Goal: Task Accomplishment & Management: Complete application form

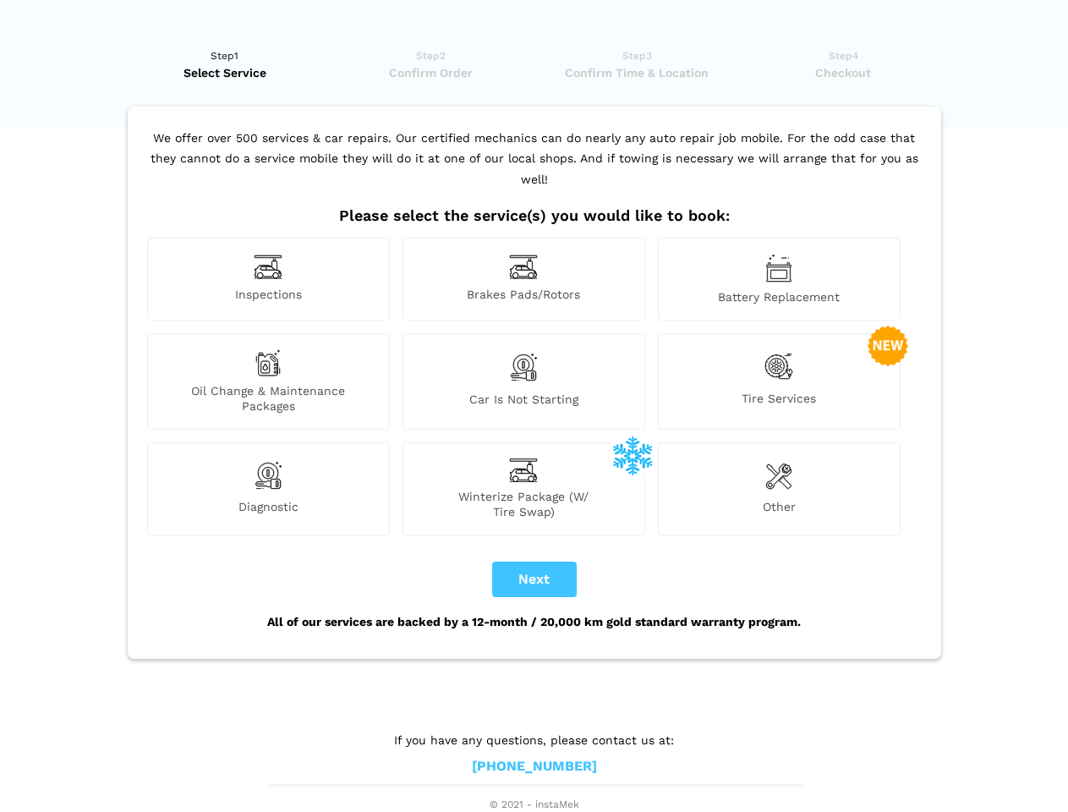
scroll to position [13, 0]
click at [268, 279] on img at bounding box center [268, 267] width 29 height 26
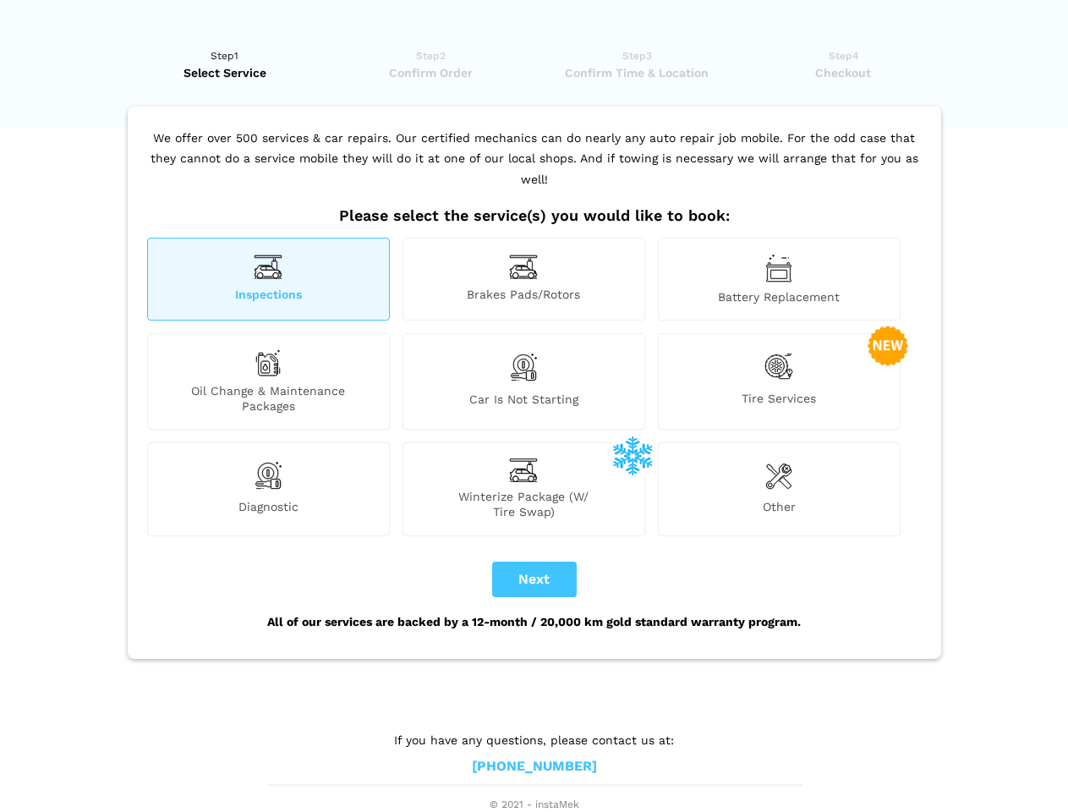
click at [524, 279] on img at bounding box center [523, 267] width 29 height 26
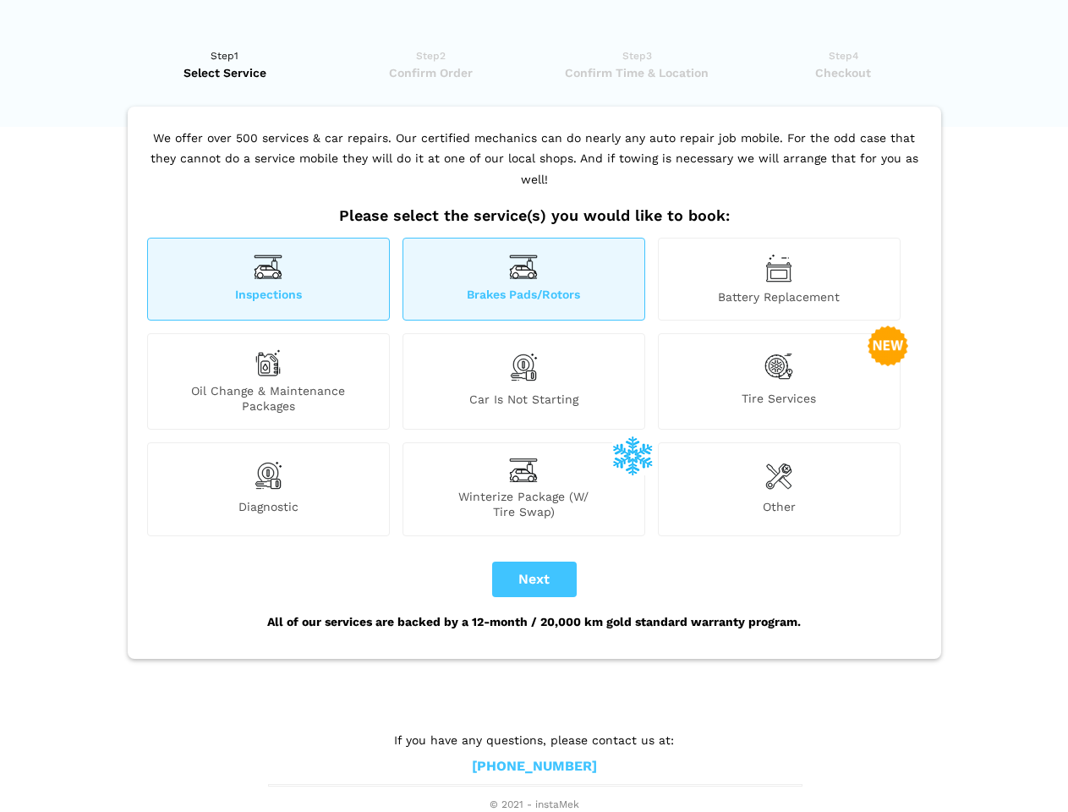
click at [779, 279] on img at bounding box center [778, 268] width 27 height 29
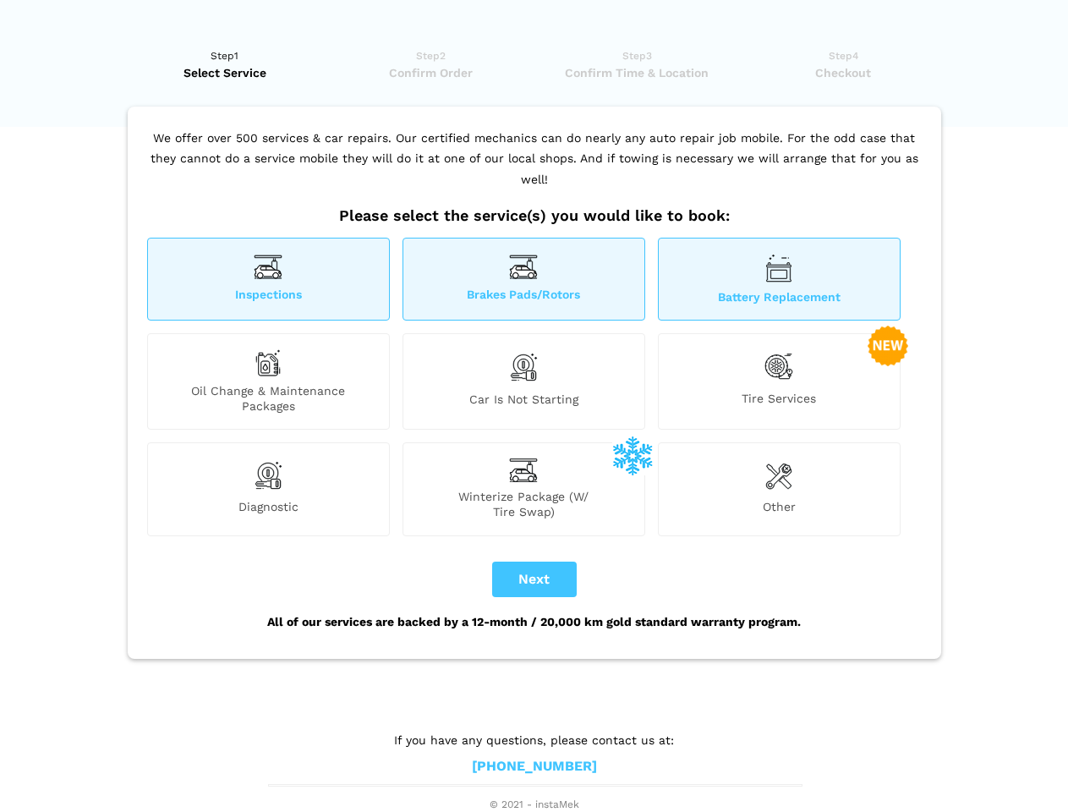
click at [268, 381] on div "Oil Change & Maintenance Packages" at bounding box center [268, 381] width 243 height 96
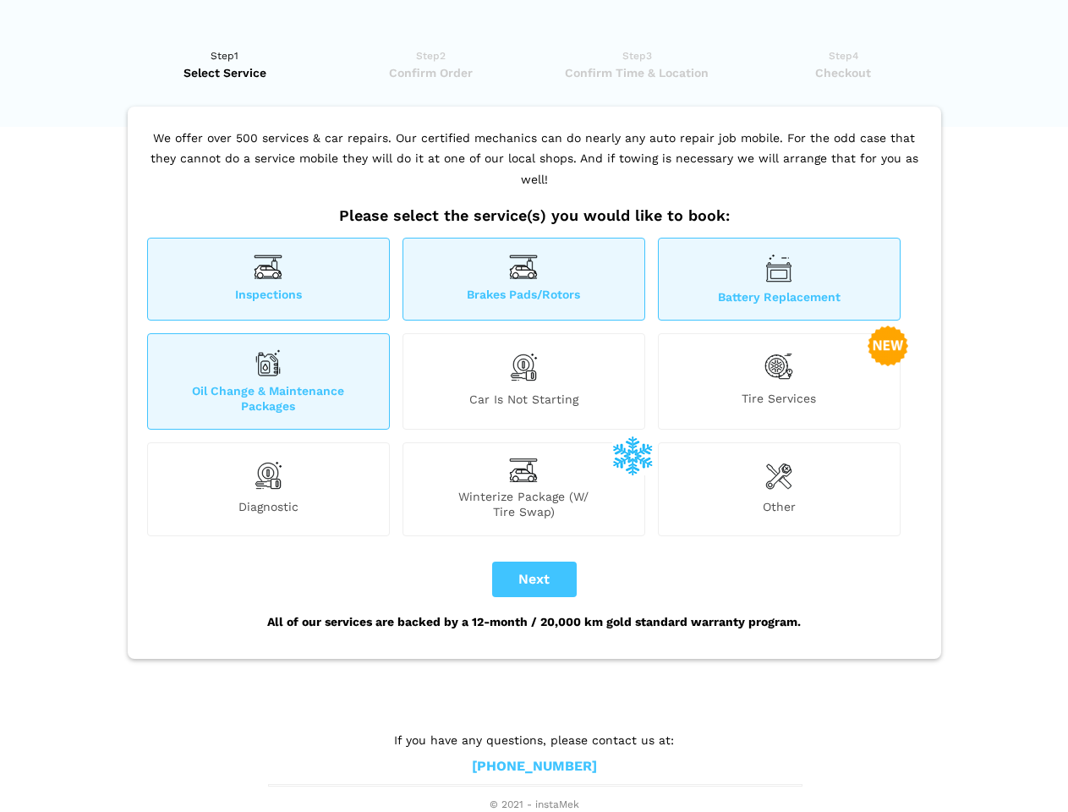
click at [524, 381] on img at bounding box center [523, 367] width 29 height 36
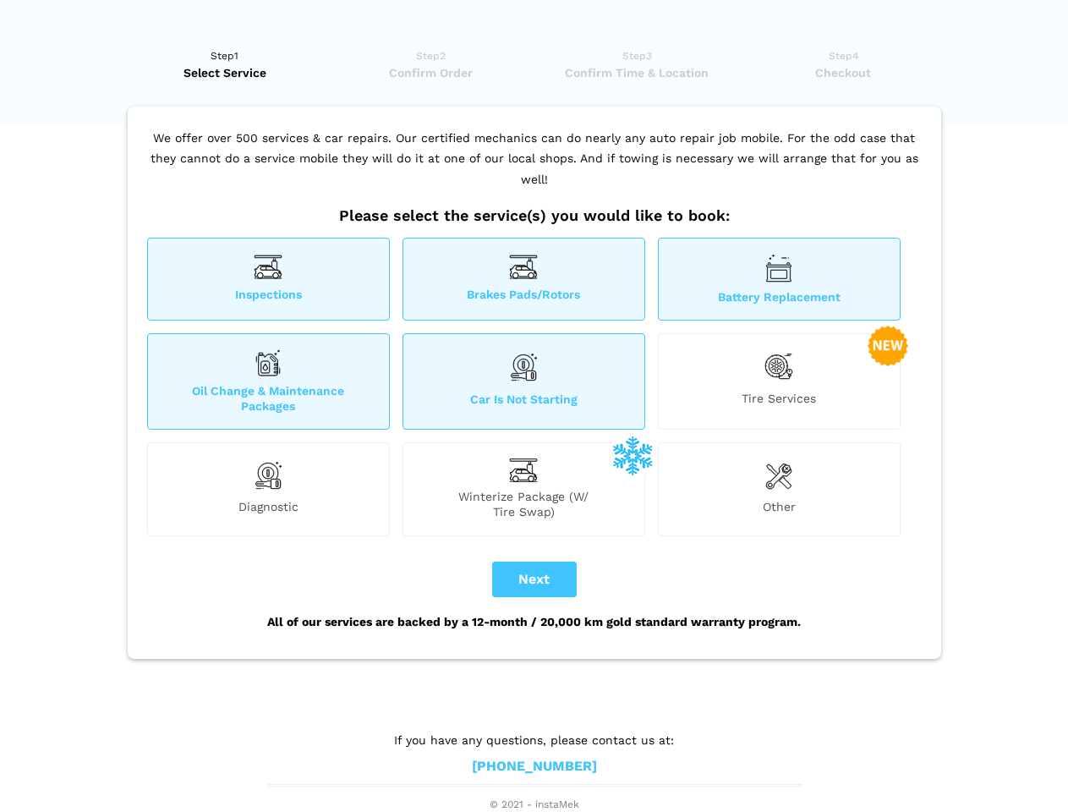
click at [779, 381] on img at bounding box center [779, 366] width 29 height 35
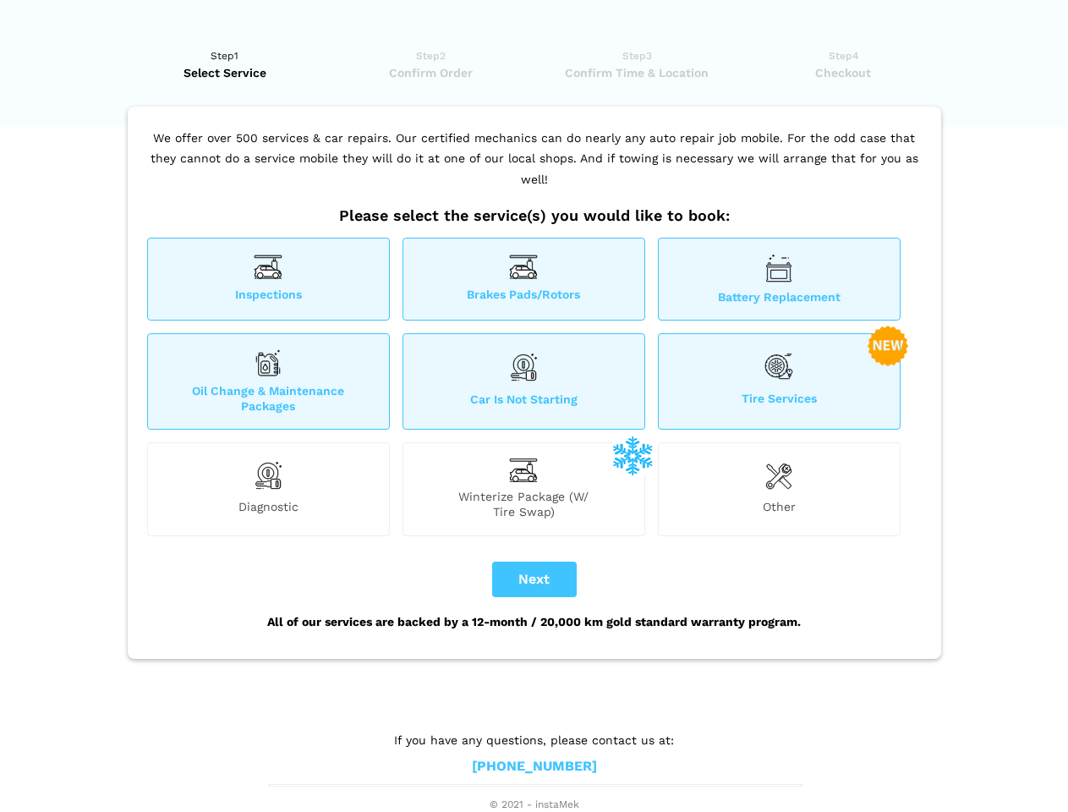
click at [268, 489] on img at bounding box center [268, 475] width 29 height 34
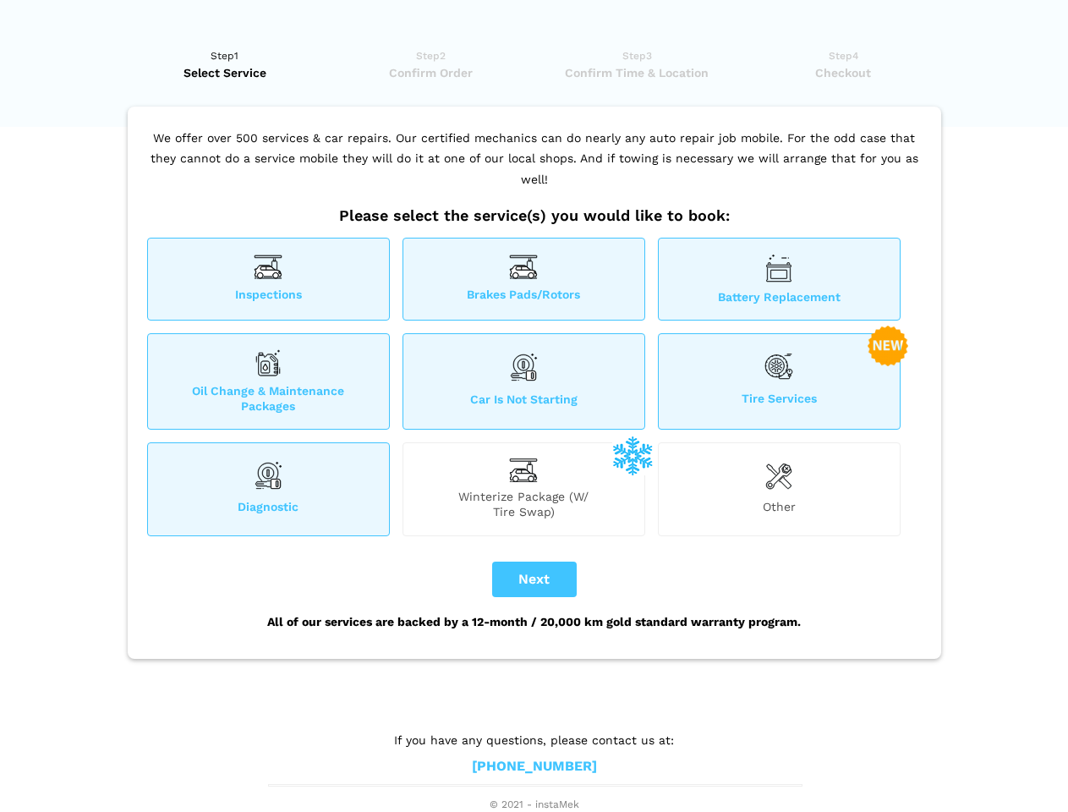
click at [524, 489] on span "Winterize Package (W/ Tire Swap)" at bounding box center [523, 504] width 241 height 30
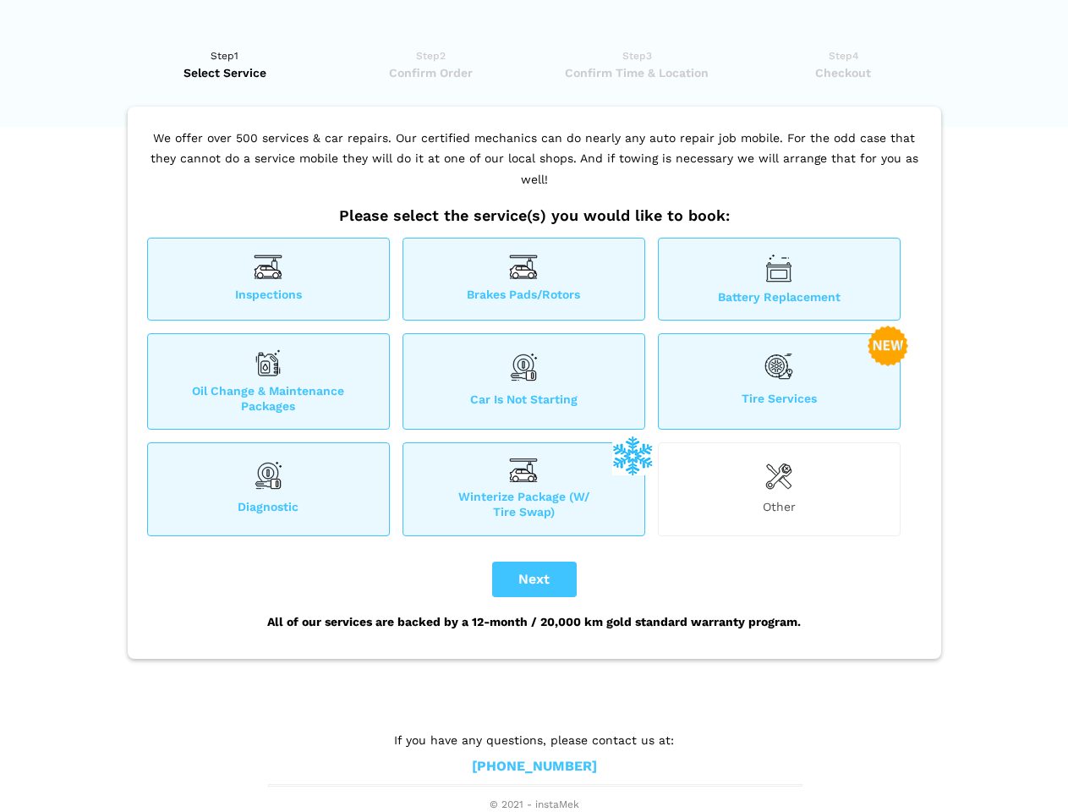
click at [779, 489] on img at bounding box center [778, 475] width 27 height 34
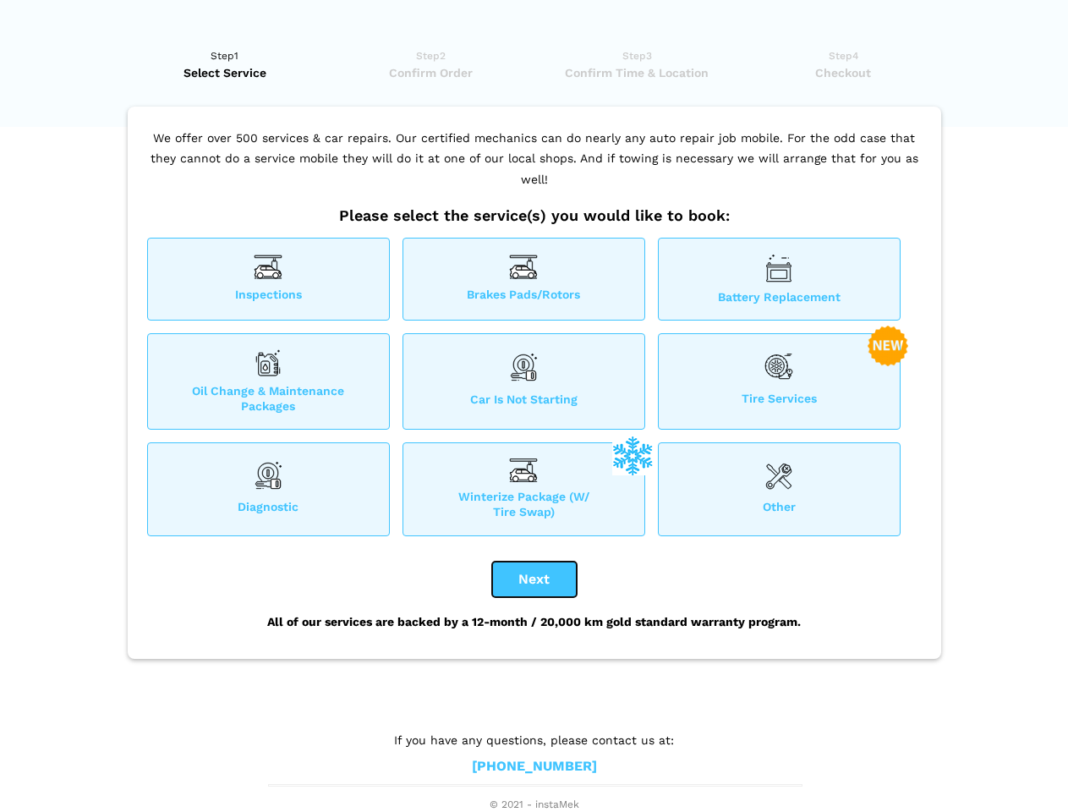
click at [535, 579] on button "Next" at bounding box center [534, 580] width 85 height 36
checkbox input "true"
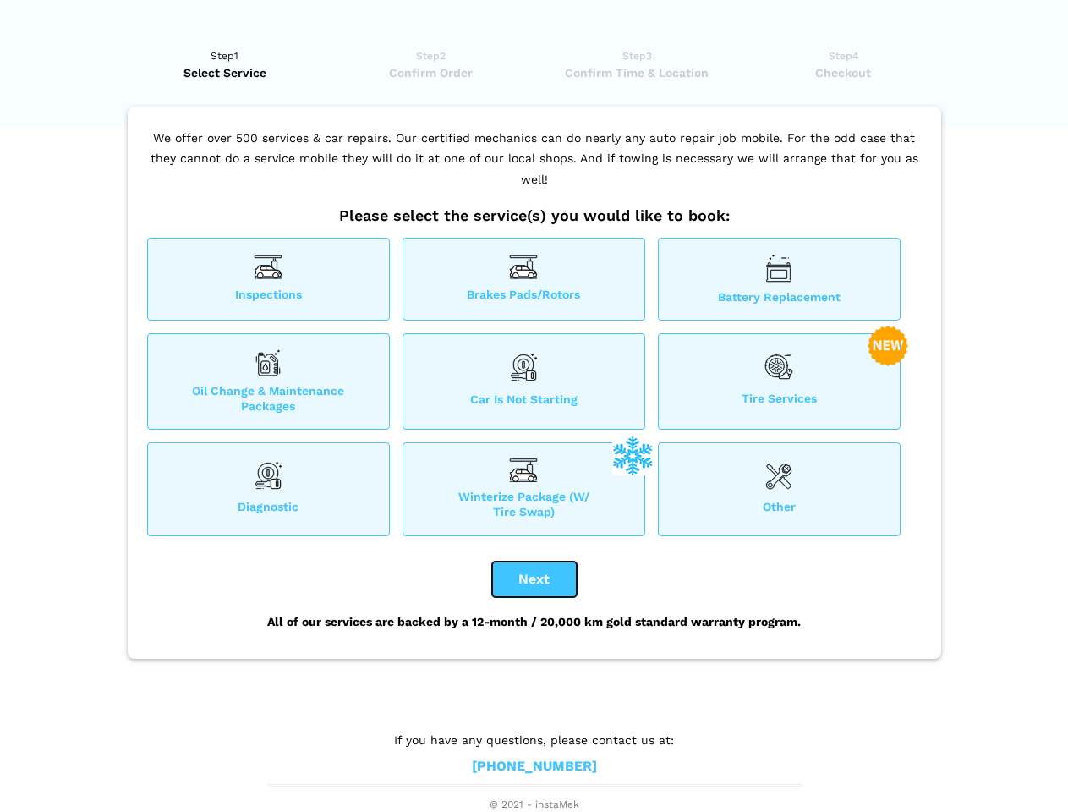
checkbox input "true"
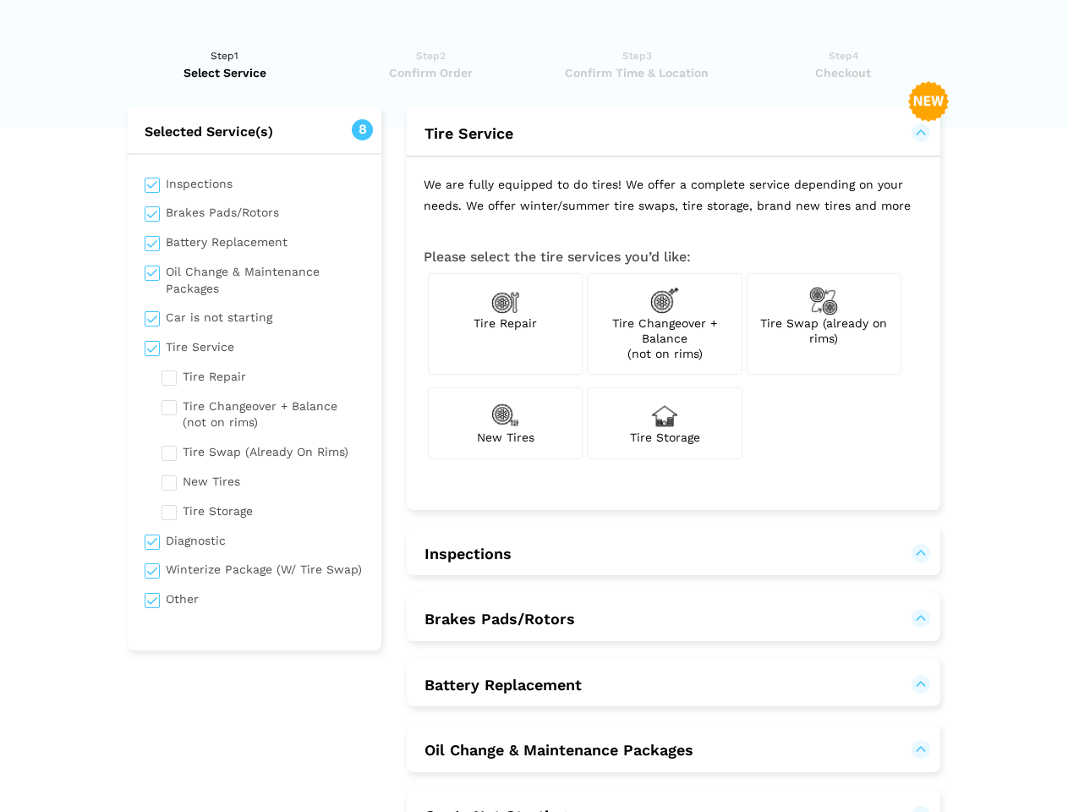
scroll to position [0, 0]
